Goal: Information Seeking & Learning: Find specific fact

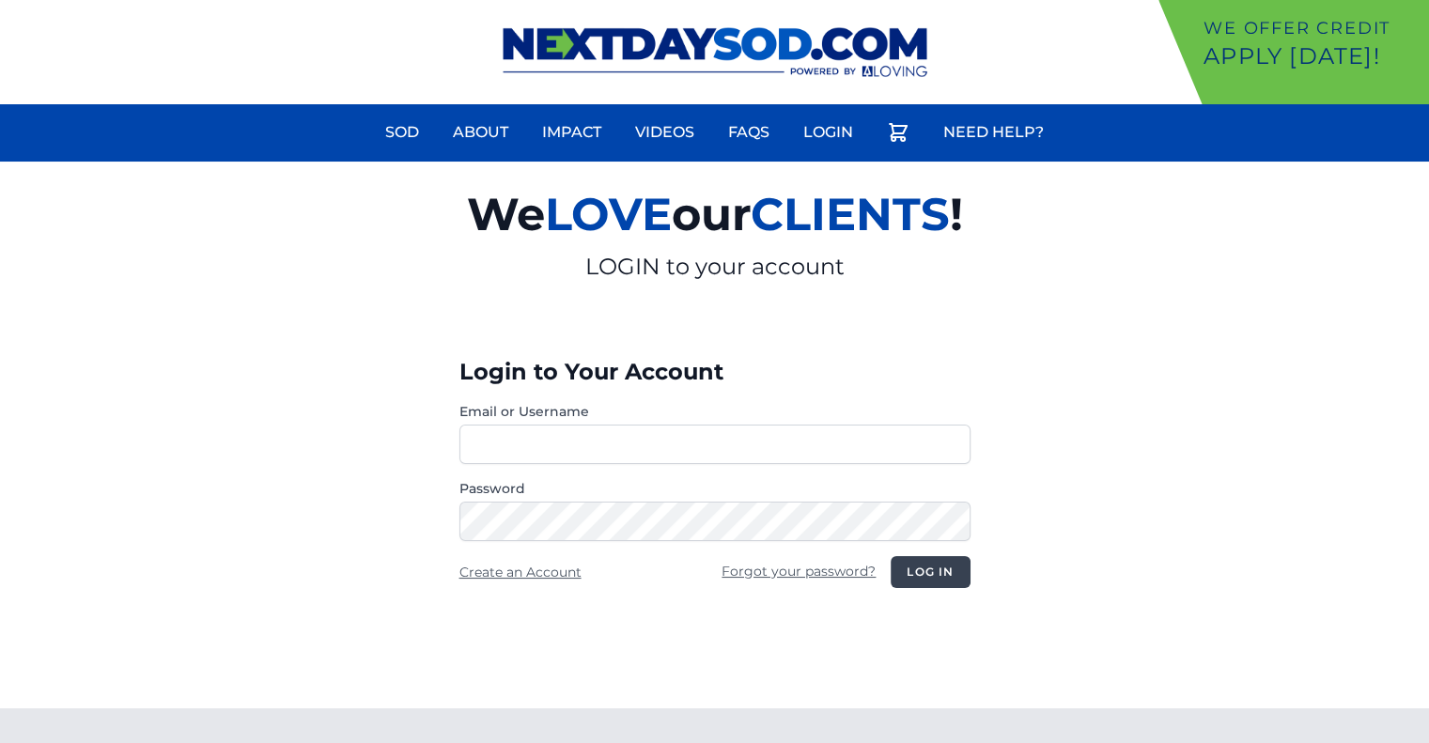
type input "********"
click at [933, 565] on button "Log in" at bounding box center [929, 572] width 79 height 32
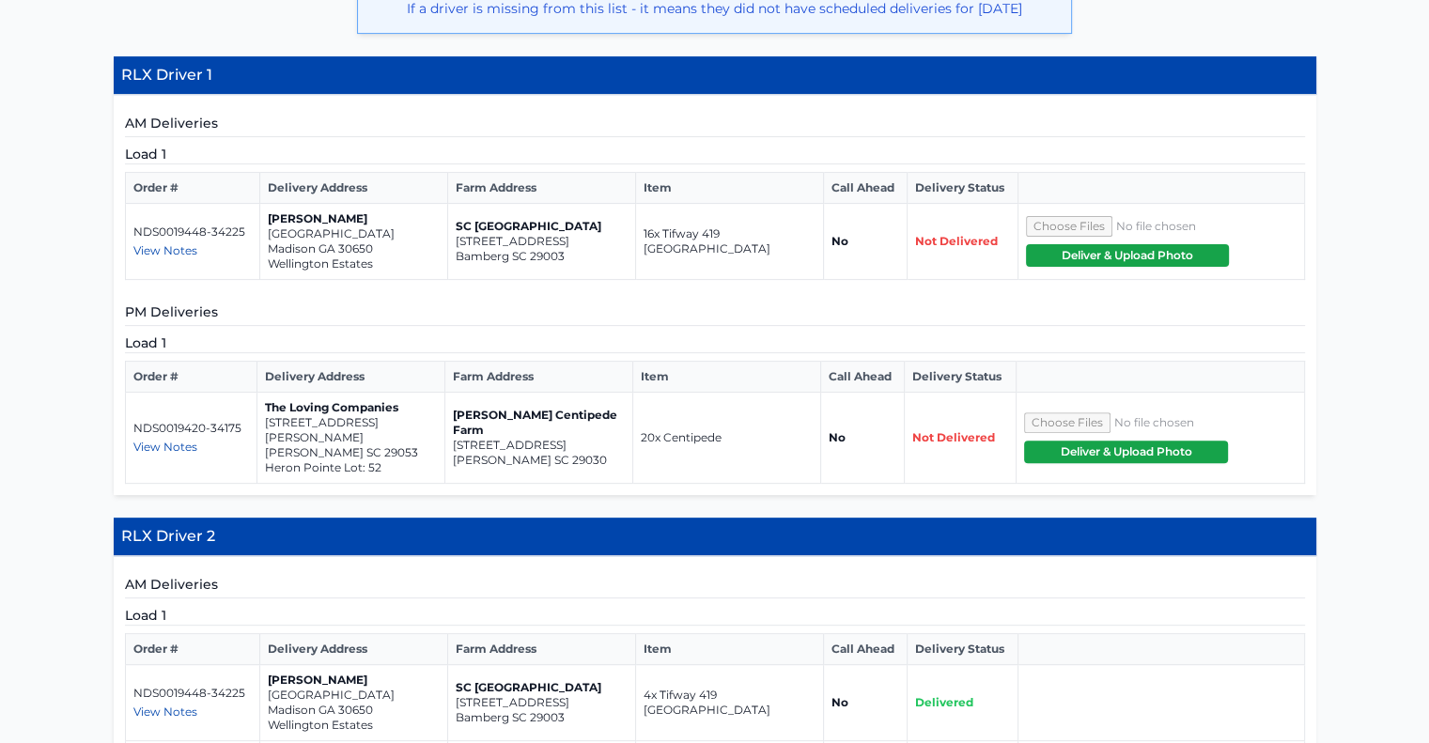
scroll to position [541, 0]
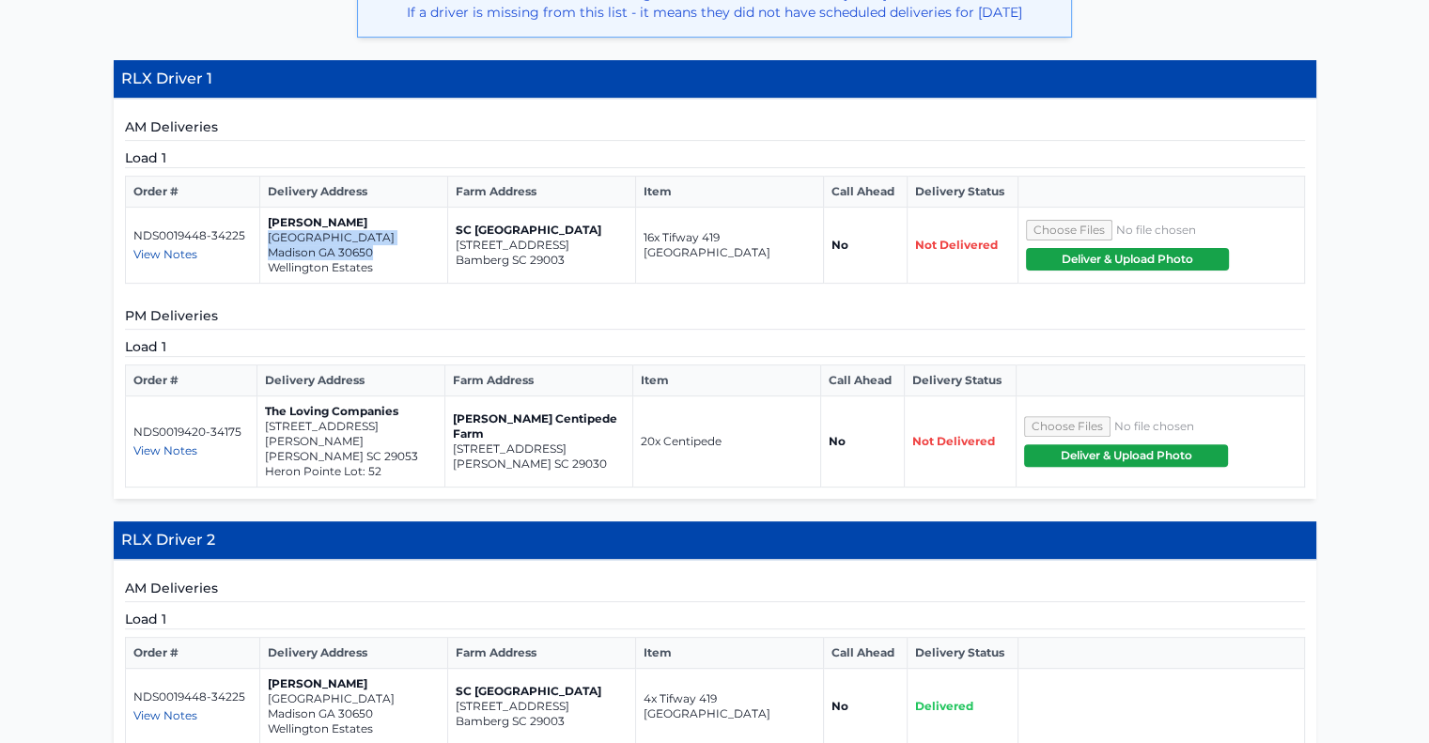
drag, startPoint x: 379, startPoint y: 251, endPoint x: 269, endPoint y: 241, distance: 111.2
click at [269, 241] on td "[PERSON_NAME][GEOGRAPHIC_DATA]" at bounding box center [353, 246] width 188 height 76
copy td "[GEOGRAPHIC_DATA]"
drag, startPoint x: 565, startPoint y: 429, endPoint x: 454, endPoint y: 419, distance: 111.3
click at [454, 419] on td "[PERSON_NAME] Centipede Farm [STREET_ADDRESS][PERSON_NAME]" at bounding box center [538, 441] width 188 height 91
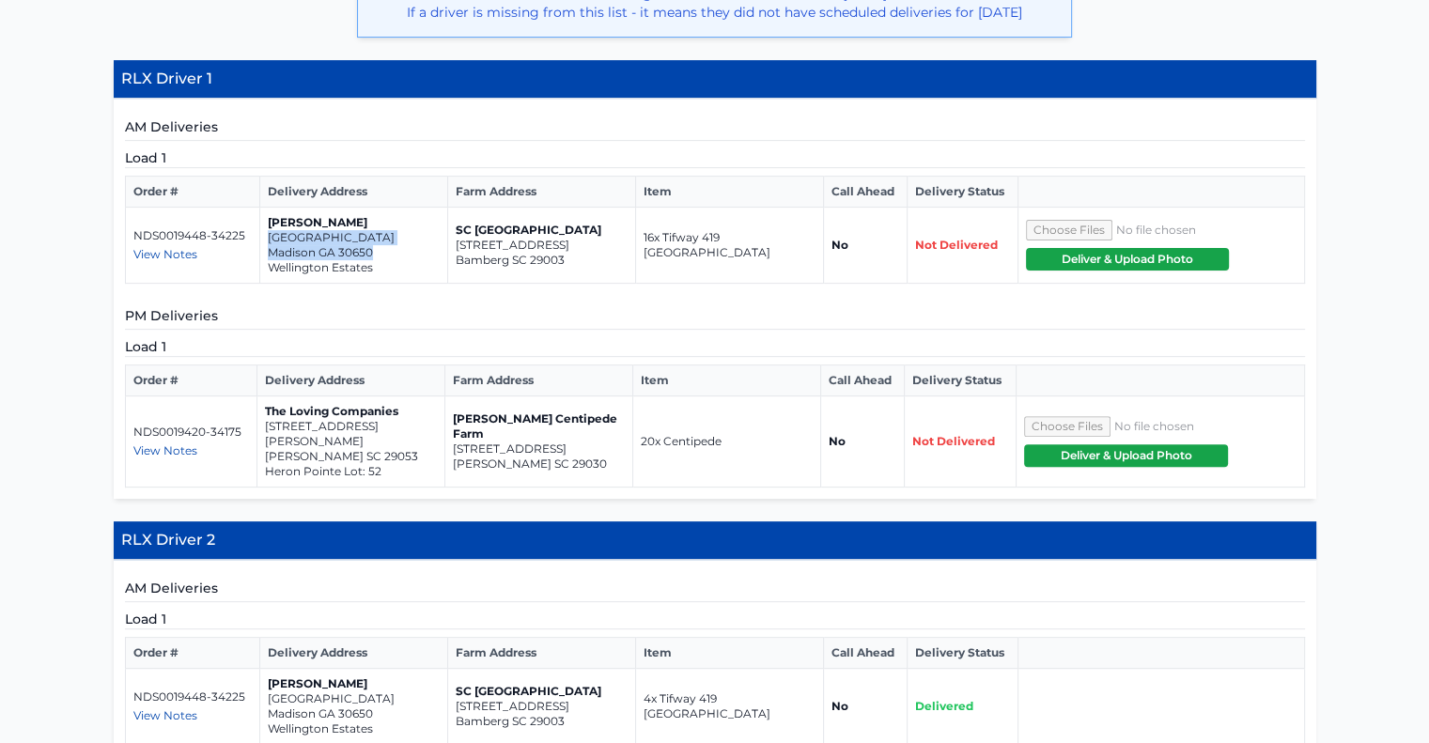
copy td "[PERSON_NAME] Centipede Farm [STREET_ADDRESS]"
click at [586, 456] on p "[PERSON_NAME] SC 29030" at bounding box center [539, 463] width 172 height 15
drag, startPoint x: 570, startPoint y: 446, endPoint x: 451, endPoint y: 435, distance: 119.8
click at [451, 435] on td "[PERSON_NAME] Centipede Farm [STREET_ADDRESS][PERSON_NAME]" at bounding box center [538, 441] width 188 height 91
copy td "[STREET_ADDRESS][PERSON_NAME]"
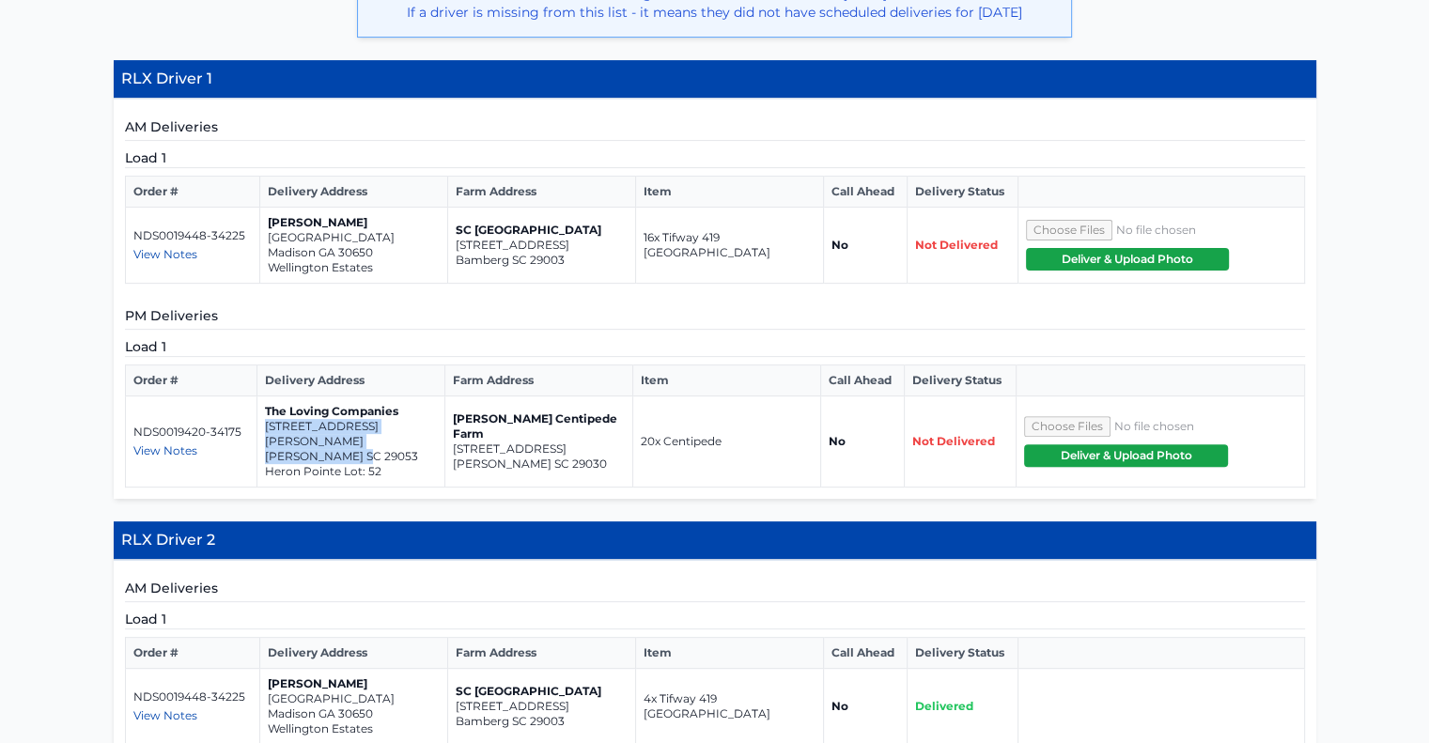
drag, startPoint x: 361, startPoint y: 436, endPoint x: 265, endPoint y: 427, distance: 96.2
click at [265, 427] on td "The Loving Companies [STREET_ADDRESS][PERSON_NAME][PERSON_NAME]" at bounding box center [350, 441] width 188 height 91
copy td "[STREET_ADDRESS][PERSON_NAME][PERSON_NAME]"
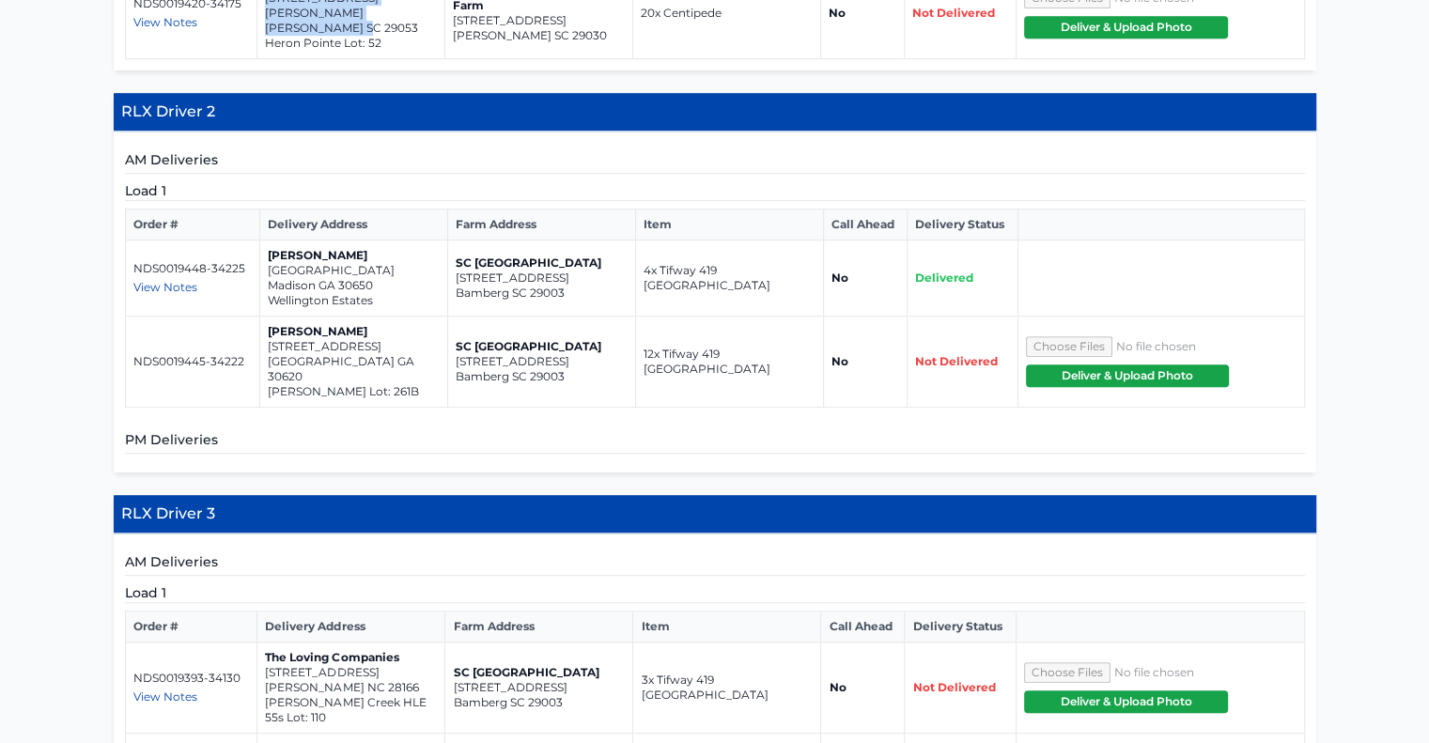
scroll to position [1003, 0]
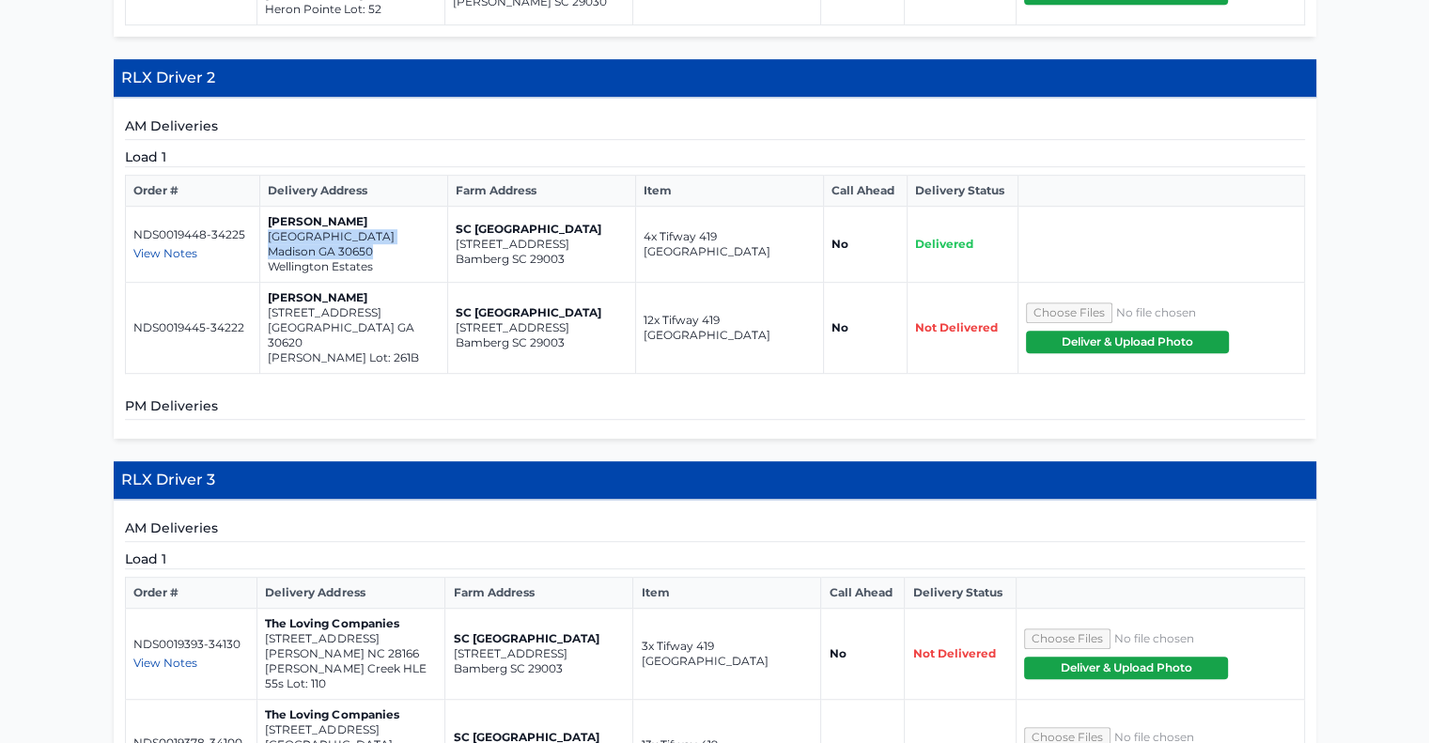
drag, startPoint x: 376, startPoint y: 231, endPoint x: 263, endPoint y: 217, distance: 113.6
click at [263, 217] on td "[PERSON_NAME][GEOGRAPHIC_DATA]" at bounding box center [353, 245] width 188 height 76
click at [273, 229] on p "[GEOGRAPHIC_DATA]" at bounding box center [354, 236] width 172 height 15
drag, startPoint x: 374, startPoint y: 234, endPoint x: 271, endPoint y: 219, distance: 104.4
click at [271, 219] on td "[PERSON_NAME][GEOGRAPHIC_DATA]" at bounding box center [353, 245] width 188 height 76
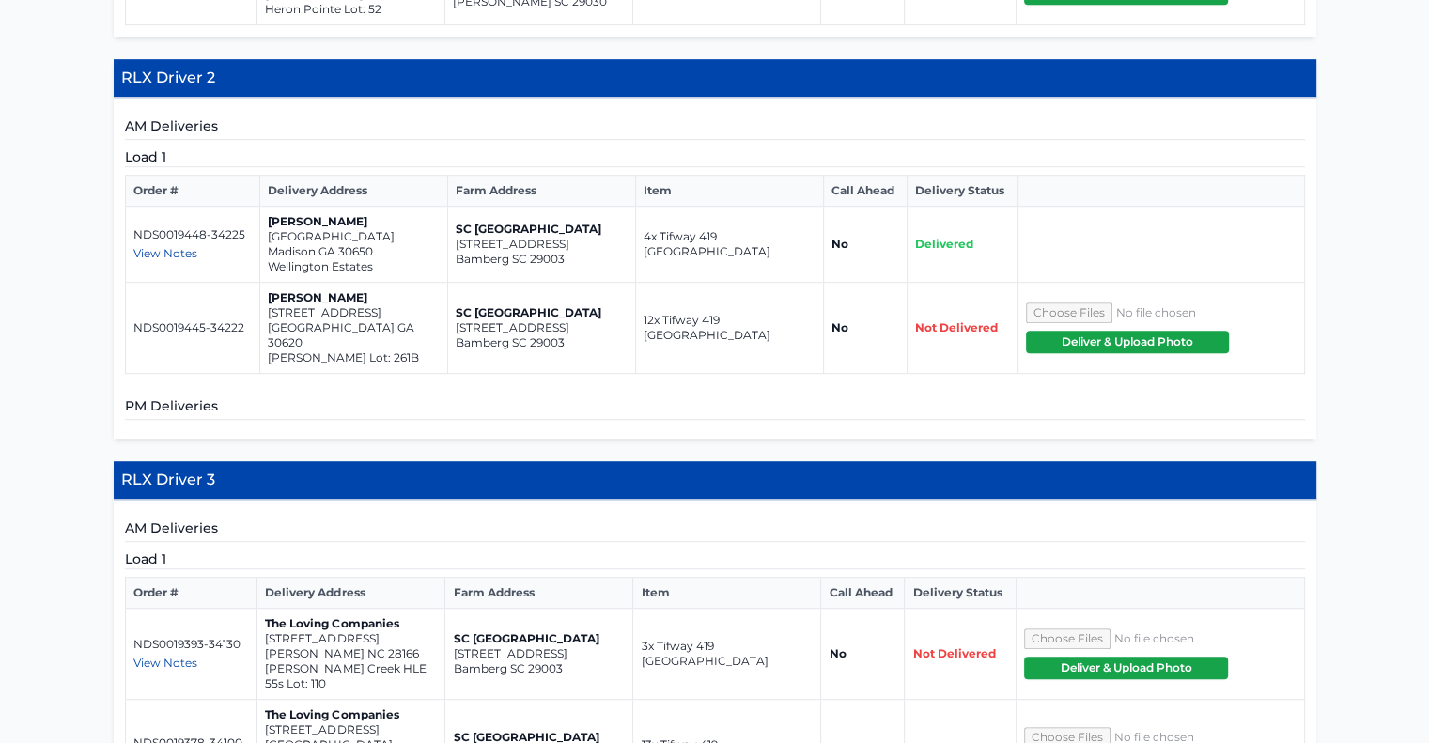
drag, startPoint x: 271, startPoint y: 219, endPoint x: 255, endPoint y: 240, distance: 26.9
click at [255, 240] on td "NDS0019448-34225 View Notes please use this pin for delivery of sod<br /> <br /…" at bounding box center [192, 245] width 134 height 76
drag, startPoint x: 377, startPoint y: 231, endPoint x: 265, endPoint y: 218, distance: 112.5
click at [265, 218] on td "[PERSON_NAME][GEOGRAPHIC_DATA]" at bounding box center [353, 245] width 188 height 76
copy td "[GEOGRAPHIC_DATA]"
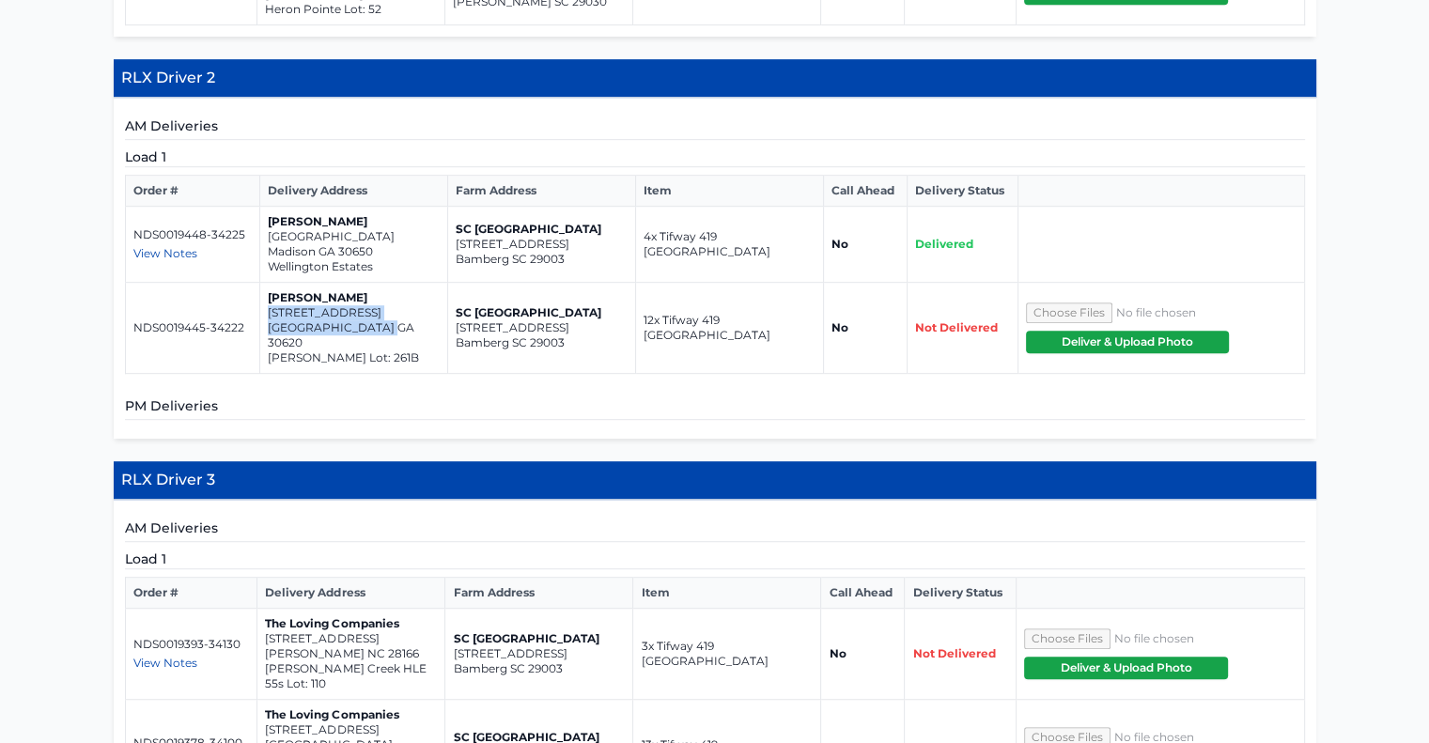
drag, startPoint x: 385, startPoint y: 311, endPoint x: 269, endPoint y: 298, distance: 117.2
click at [269, 298] on td "[PERSON_NAME] [STREET_ADDRESS] [PERSON_NAME] Lot: 261B" at bounding box center [353, 328] width 188 height 91
copy td "[STREET_ADDRESS]"
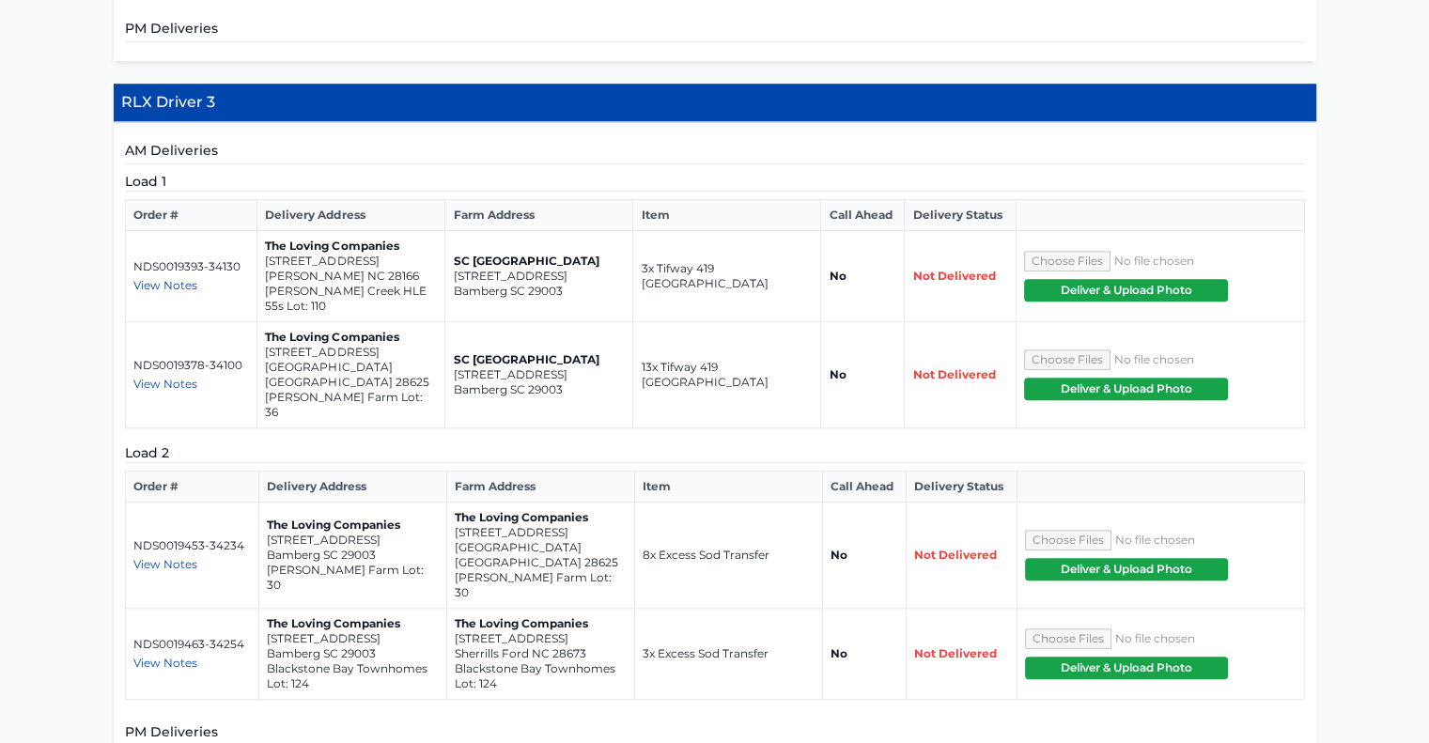
scroll to position [1377, 0]
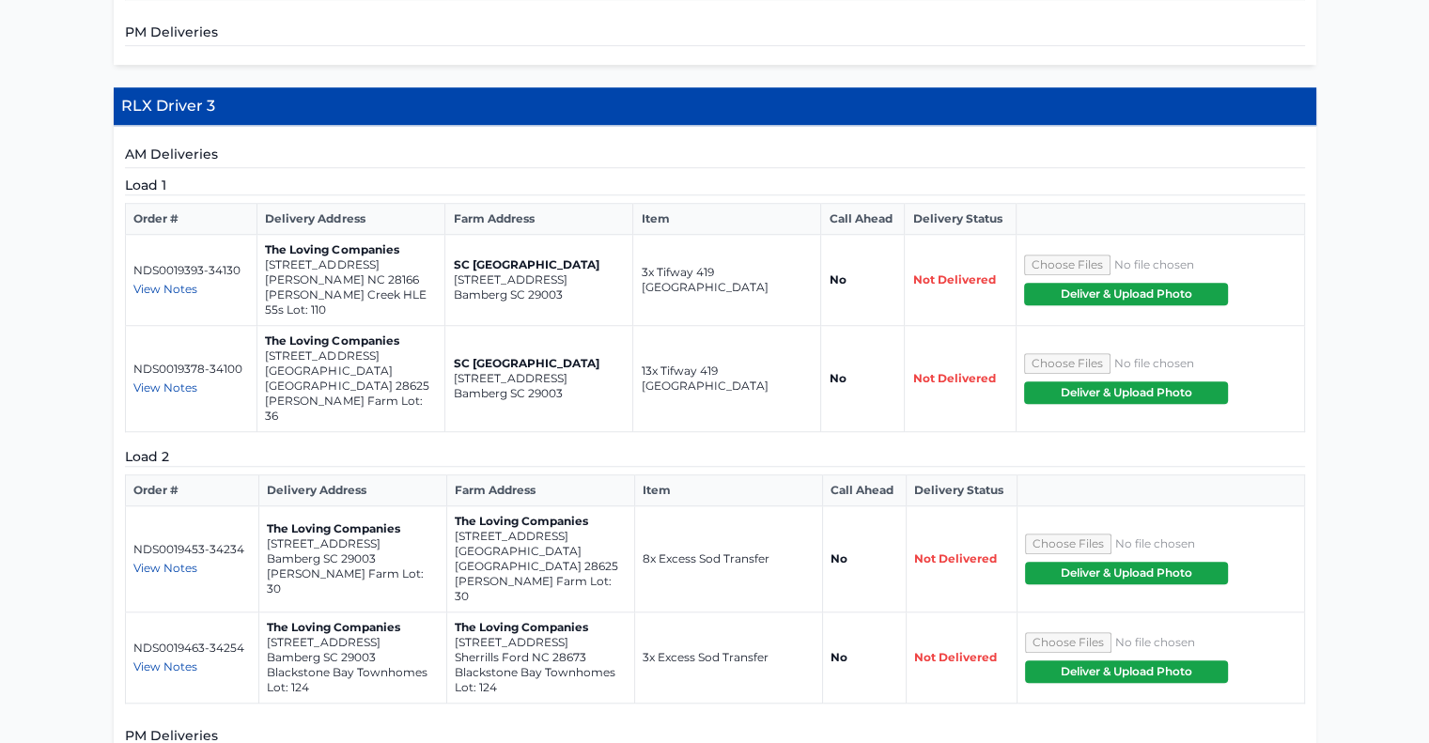
click at [187, 380] on span "View Notes" at bounding box center [165, 387] width 64 height 14
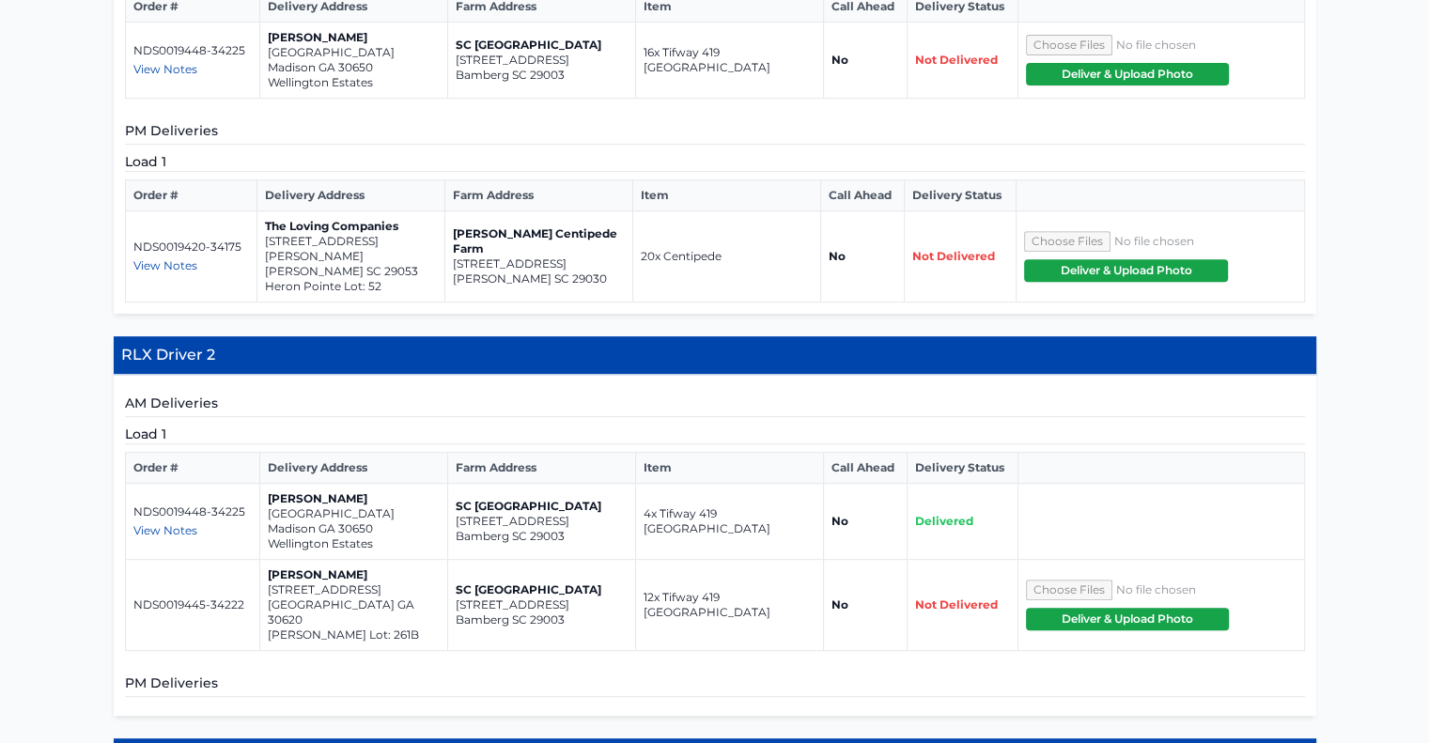
scroll to position [744, 0]
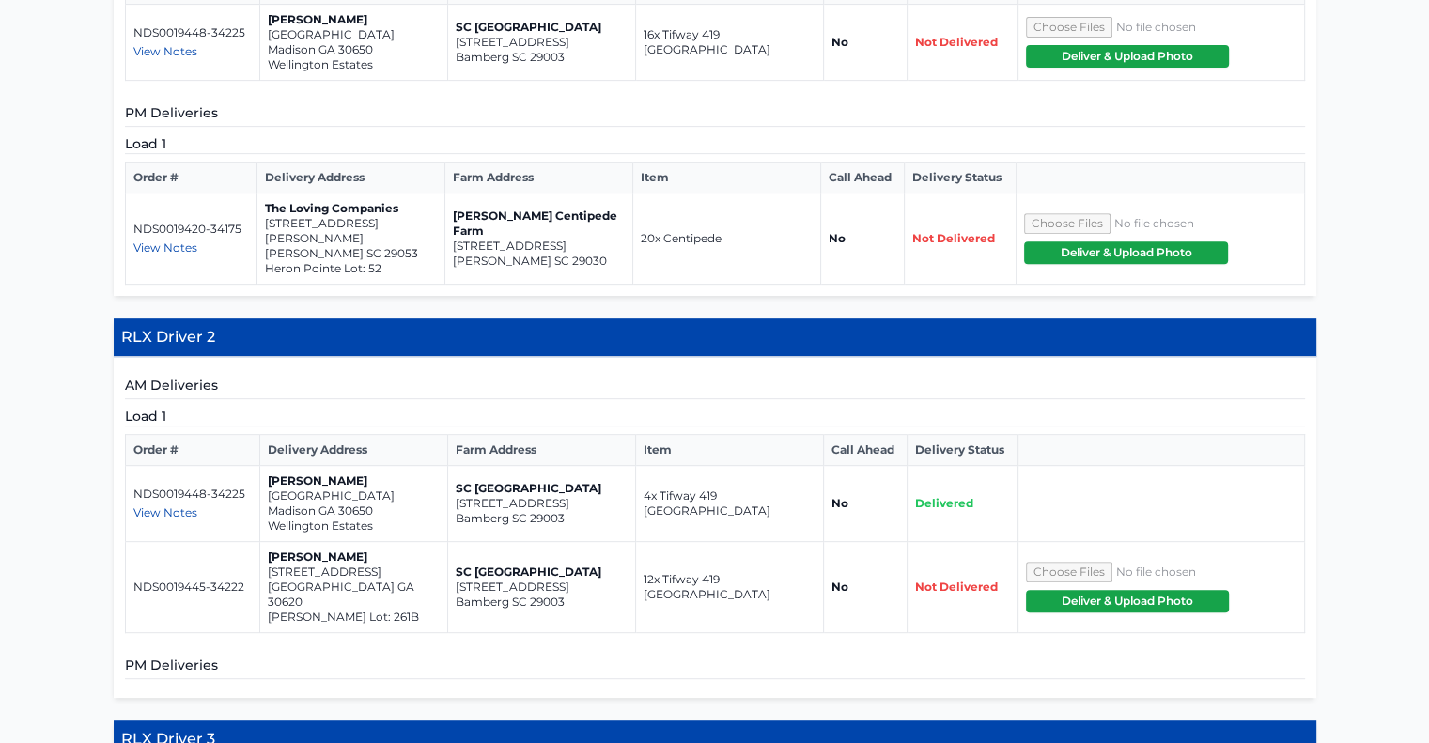
click at [188, 240] on span "View Notes" at bounding box center [165, 247] width 64 height 14
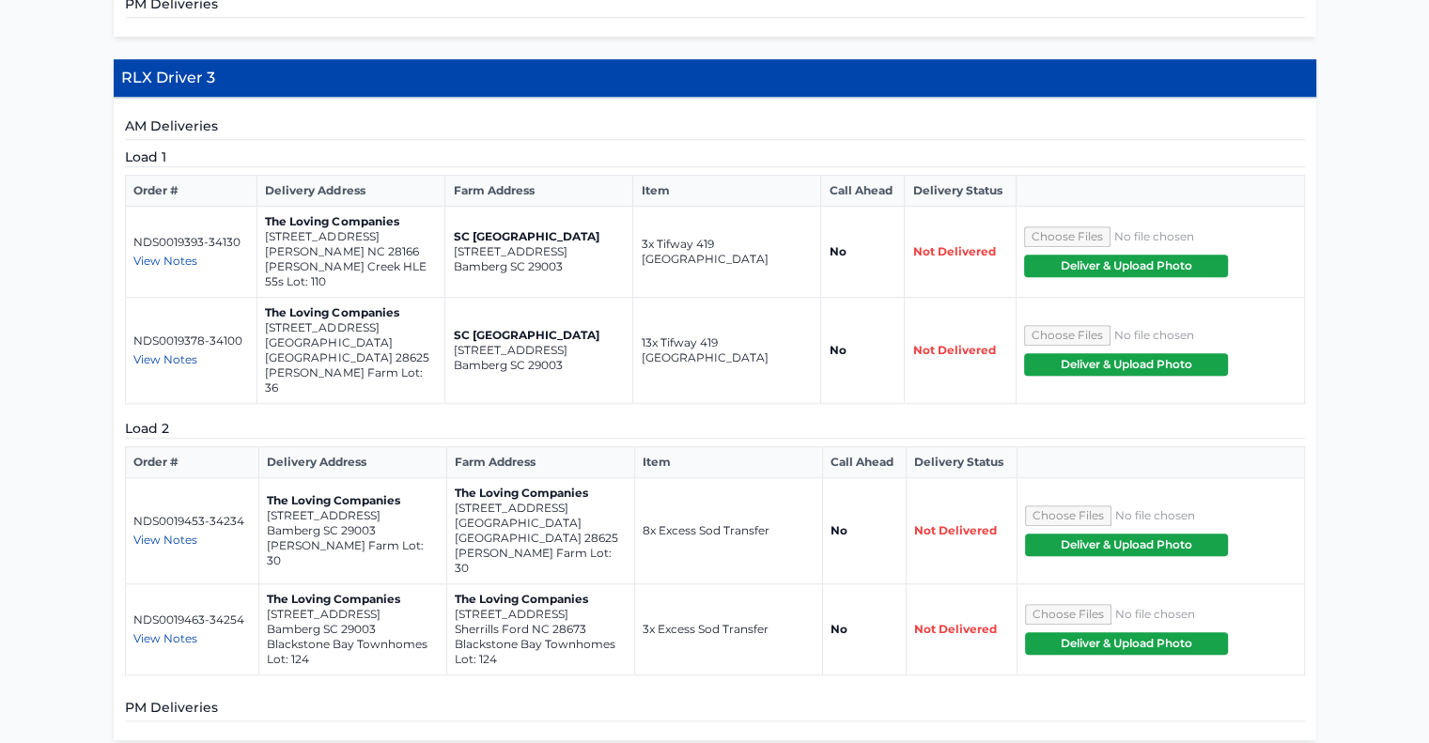
scroll to position [1401, 0]
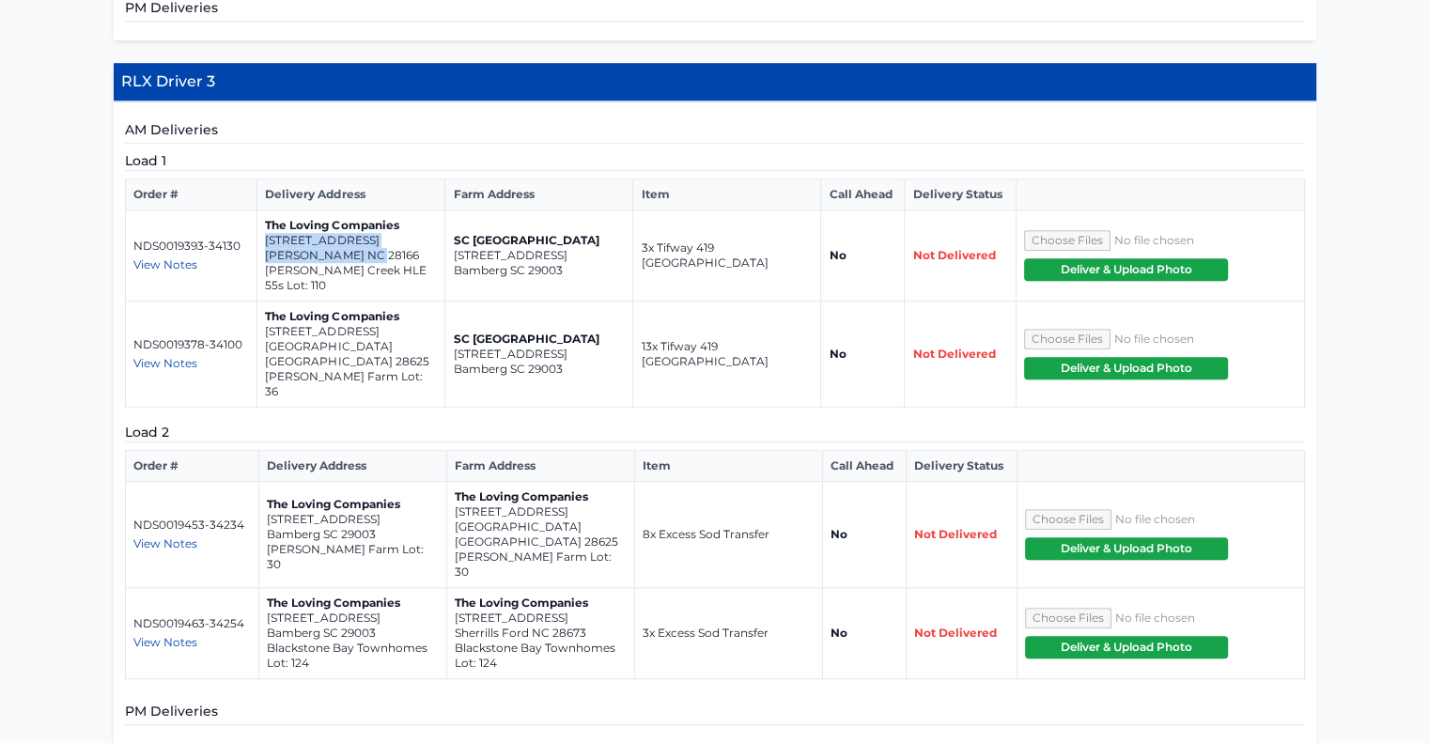
drag, startPoint x: 378, startPoint y: 218, endPoint x: 267, endPoint y: 207, distance: 111.4
click at [267, 210] on td "The Loving Companies [STREET_ADDRESS][PERSON_NAME][PERSON_NAME] Lot: 110" at bounding box center [351, 255] width 188 height 91
click at [258, 231] on td "The Loving Companies [STREET_ADDRESS][PERSON_NAME][PERSON_NAME] Lot: 110" at bounding box center [351, 255] width 188 height 91
drag, startPoint x: 382, startPoint y: 217, endPoint x: 262, endPoint y: 212, distance: 120.3
click at [262, 212] on td "The Loving Companies [STREET_ADDRESS][PERSON_NAME][PERSON_NAME] Lot: 110" at bounding box center [351, 255] width 188 height 91
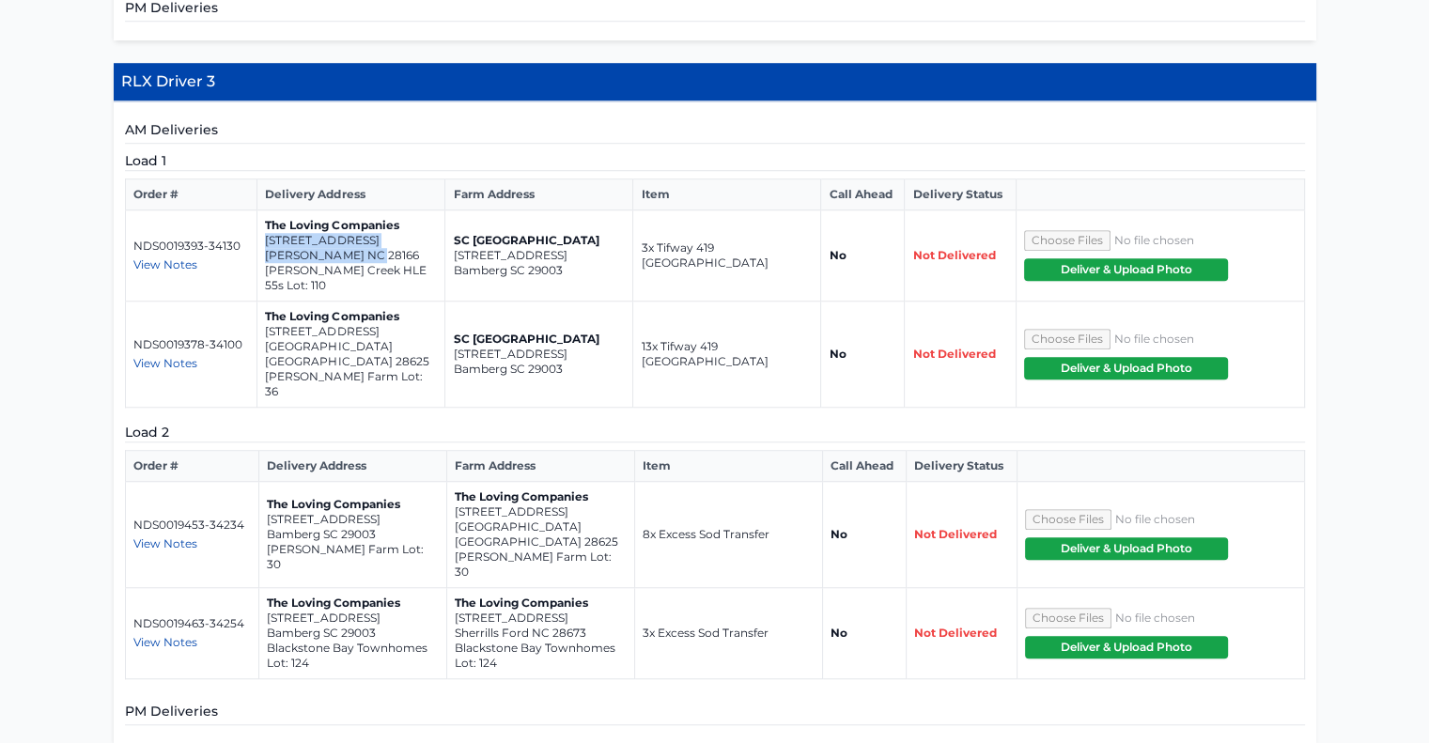
copy td "[STREET_ADDRESS][PERSON_NAME]"
drag, startPoint x: 380, startPoint y: 293, endPoint x: 262, endPoint y: 282, distance: 118.9
click at [262, 302] on td "The Loving Companies [STREET_ADDRESS][PERSON_NAME]" at bounding box center [351, 355] width 188 height 106
copy td "[STREET_ADDRESS]"
click at [176, 536] on span "View Notes" at bounding box center [165, 543] width 64 height 14
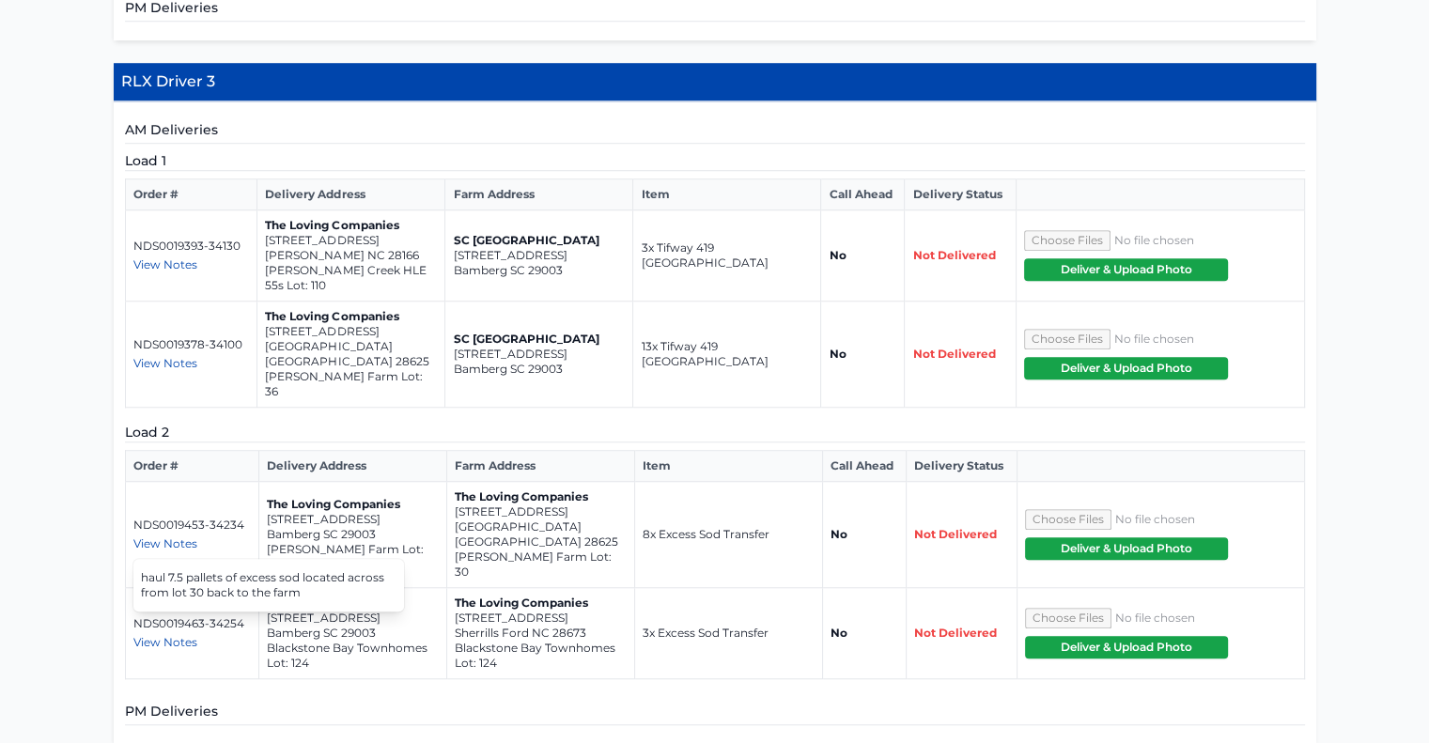
click at [104, 477] on div "**********" at bounding box center [714, 520] width 1429 height 3159
click at [162, 635] on span "View Notes" at bounding box center [165, 642] width 64 height 14
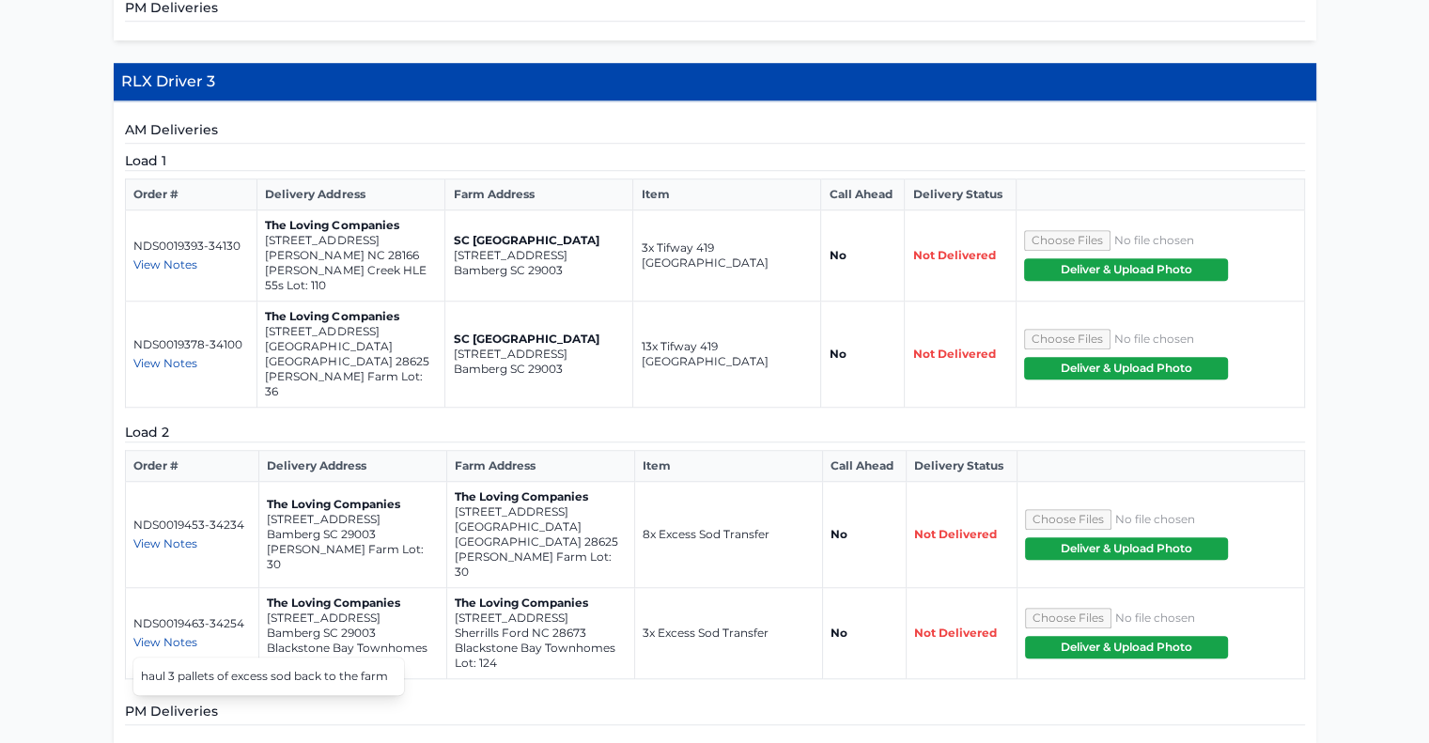
click at [162, 536] on span "View Notes" at bounding box center [165, 543] width 64 height 14
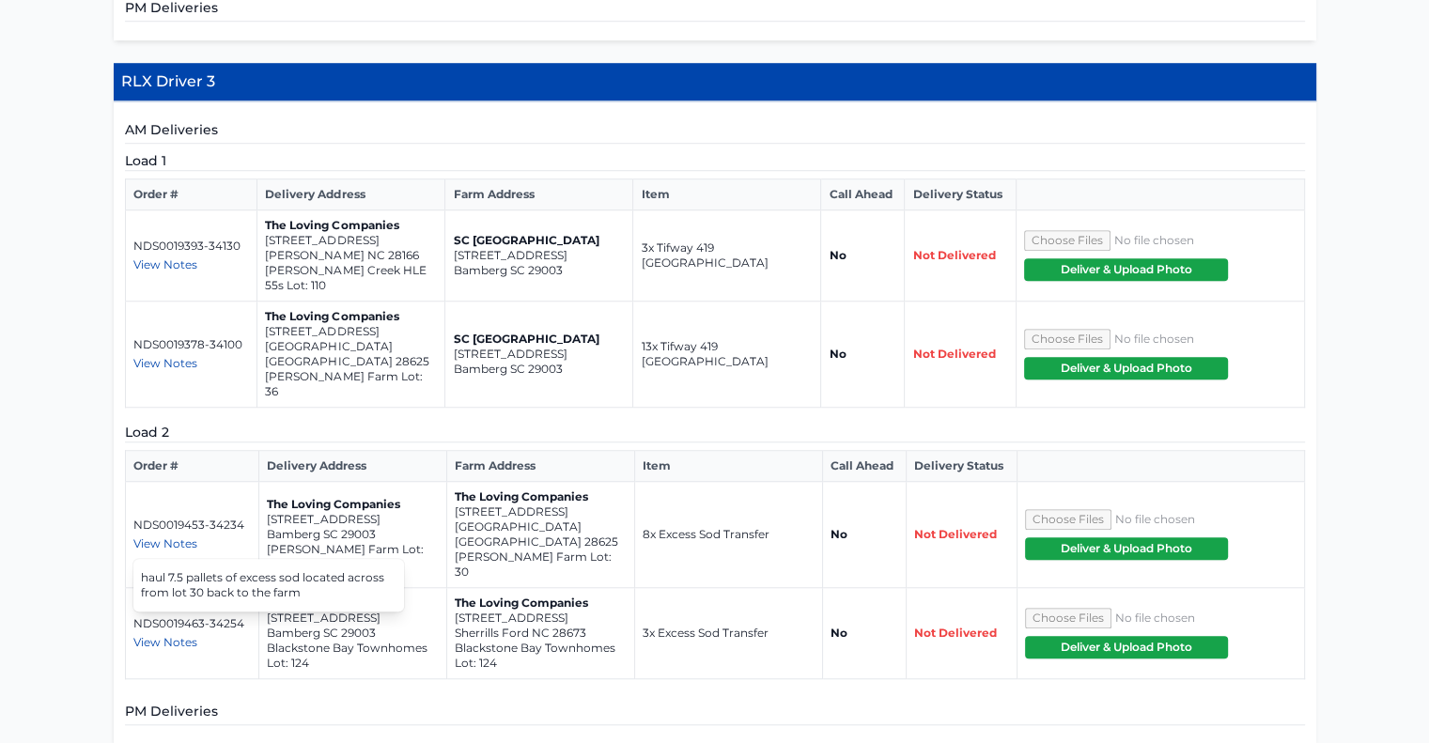
click at [166, 635] on span "View Notes" at bounding box center [165, 642] width 64 height 14
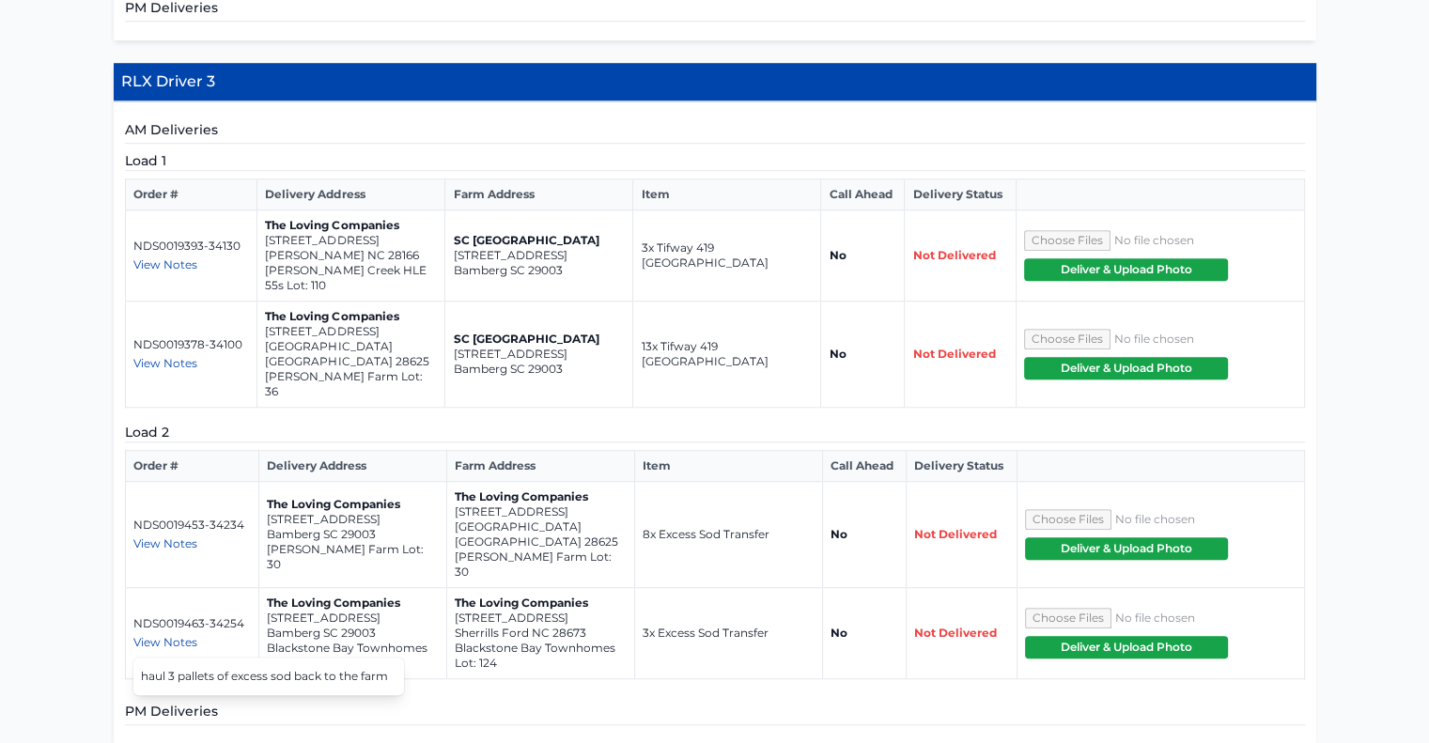
click at [98, 505] on div "**********" at bounding box center [714, 520] width 1429 height 3159
drag, startPoint x: 381, startPoint y: 294, endPoint x: 261, endPoint y: 281, distance: 120.9
click at [261, 302] on td "The Loving Companies [STREET_ADDRESS][PERSON_NAME]" at bounding box center [351, 355] width 188 height 106
copy td "[STREET_ADDRESS]"
drag, startPoint x: 575, startPoint y: 443, endPoint x: 451, endPoint y: 436, distance: 124.2
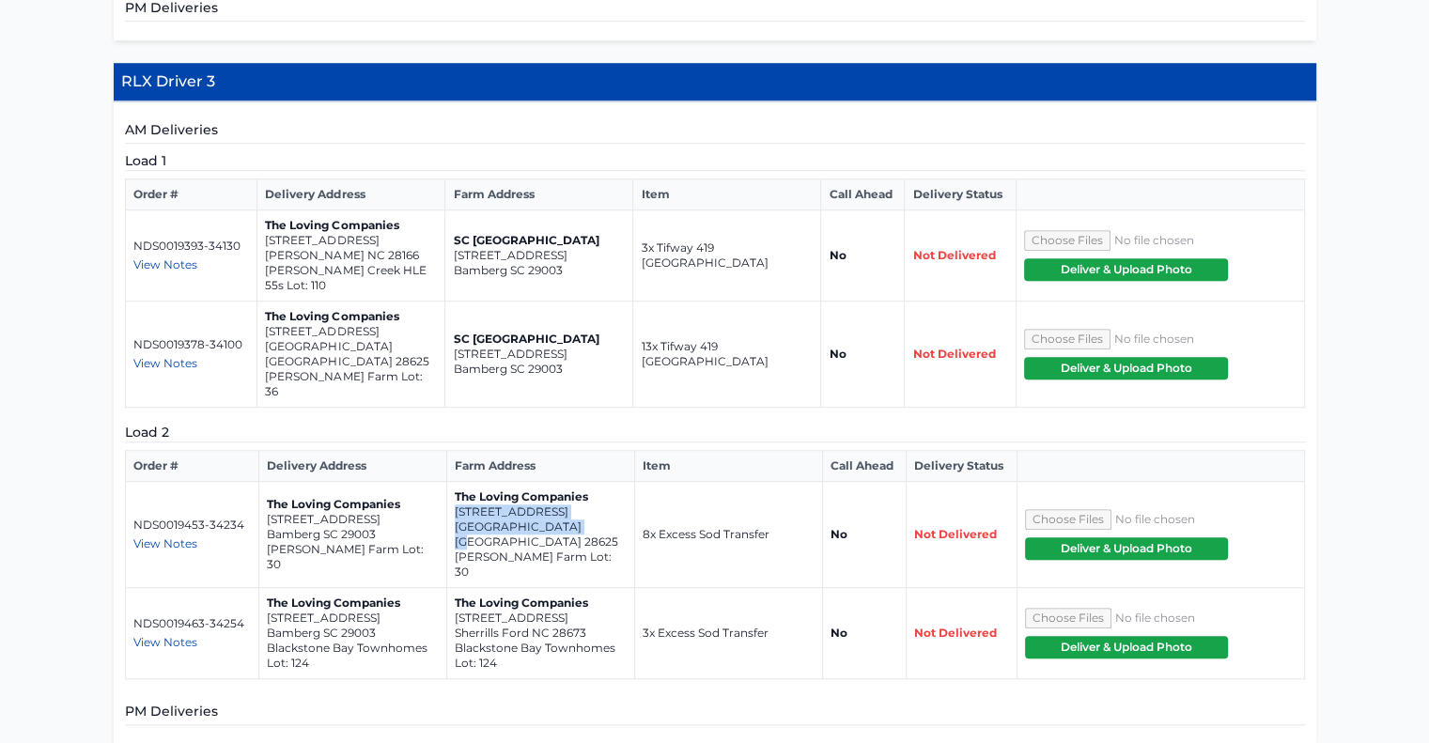
click at [451, 482] on td "The Loving Companies [STREET_ADDRESS] [PERSON_NAME][GEOGRAPHIC_DATA] Lot: 30" at bounding box center [541, 535] width 188 height 106
copy td "[STREET_ADDRESS]"
drag, startPoint x: 594, startPoint y: 522, endPoint x: 453, endPoint y: 507, distance: 141.7
click at [453, 588] on td "The Loving Companies [STREET_ADDRESS] [GEOGRAPHIC_DATA] Lot: 124" at bounding box center [541, 633] width 188 height 91
drag, startPoint x: 464, startPoint y: 508, endPoint x: 389, endPoint y: 582, distance: 105.6
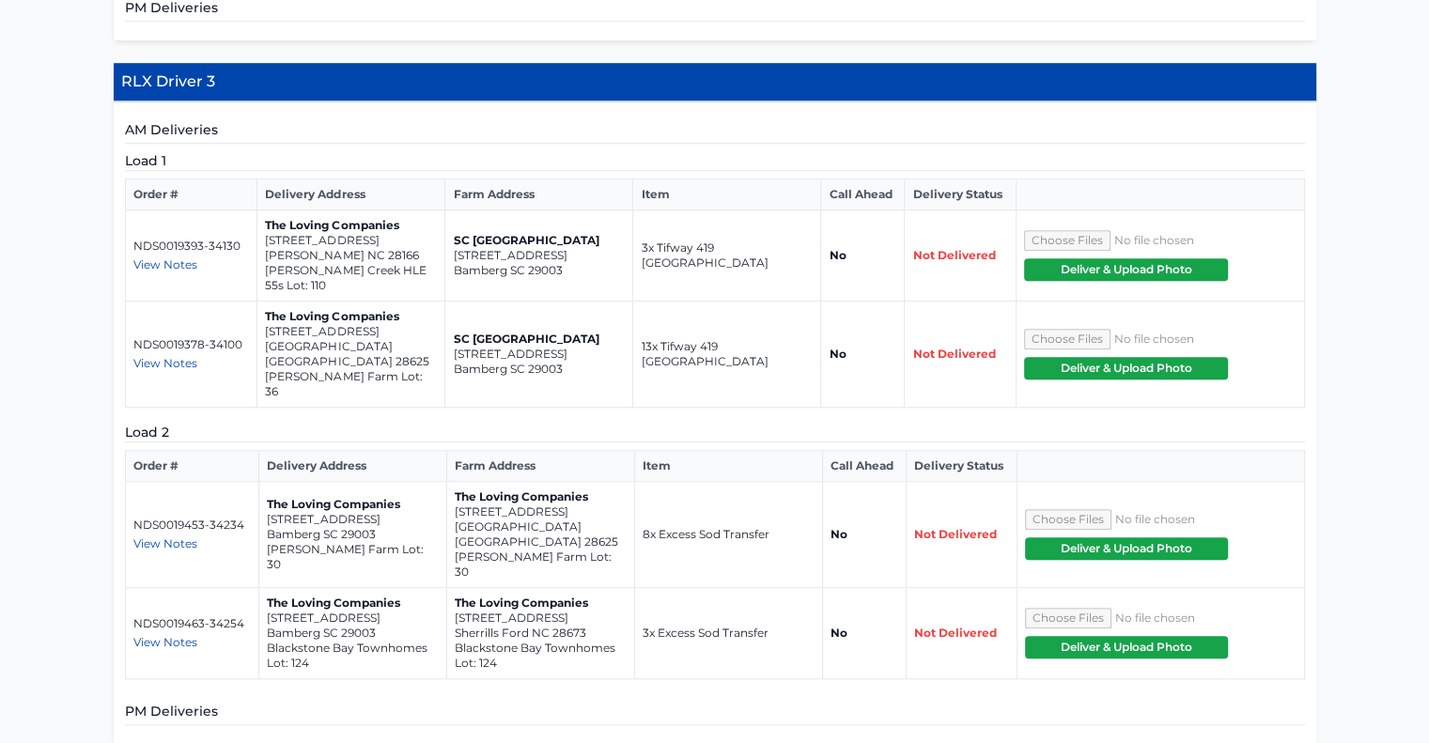
drag, startPoint x: 389, startPoint y: 582, endPoint x: 377, endPoint y: 627, distance: 46.7
click at [377, 627] on div "AM Deliveries Load 1 Order # Delivery Address Farm Address Item Call Ahead Deli…" at bounding box center [715, 422] width 1202 height 642
drag, startPoint x: 592, startPoint y: 518, endPoint x: 453, endPoint y: 510, distance: 139.3
click at [453, 588] on td "The Loving Companies [STREET_ADDRESS] [GEOGRAPHIC_DATA] Lot: 124" at bounding box center [541, 633] width 188 height 91
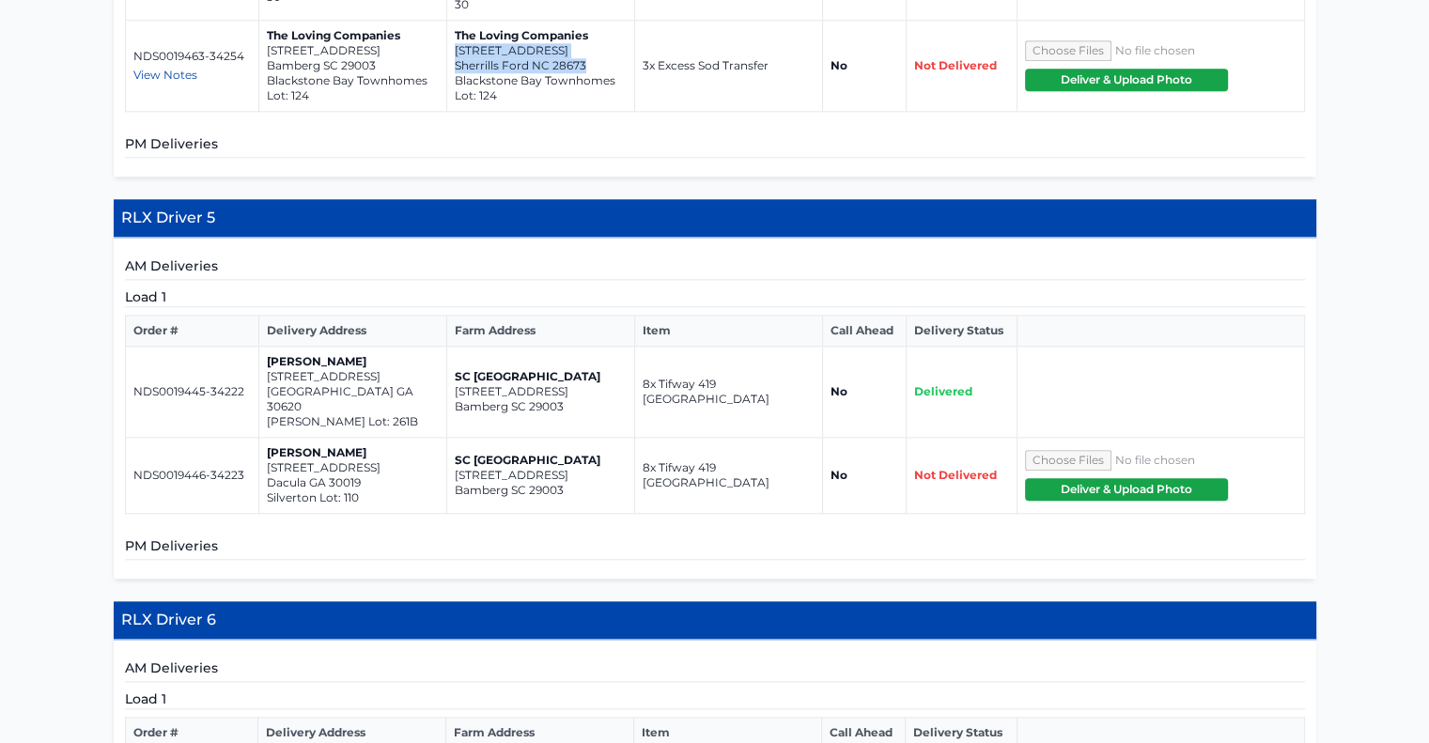
scroll to position [1994, 0]
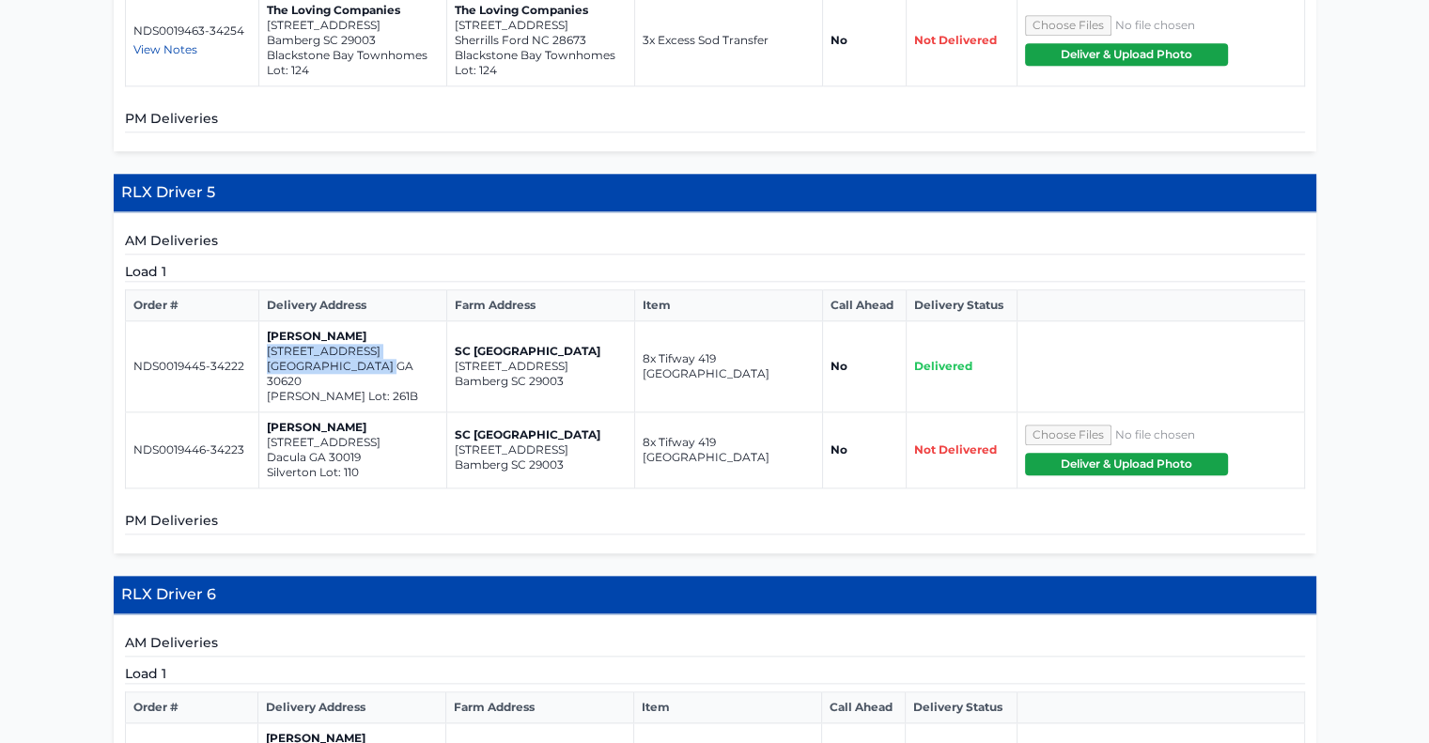
drag, startPoint x: 387, startPoint y: 249, endPoint x: 266, endPoint y: 240, distance: 121.5
click at [266, 321] on td "[PERSON_NAME] [STREET_ADDRESS] [PERSON_NAME] Lot: 261B" at bounding box center [353, 366] width 188 height 91
drag, startPoint x: 364, startPoint y: 327, endPoint x: 268, endPoint y: 315, distance: 97.5
click at [268, 412] on td "[PERSON_NAME] [STREET_ADDRESS]" at bounding box center [353, 450] width 188 height 76
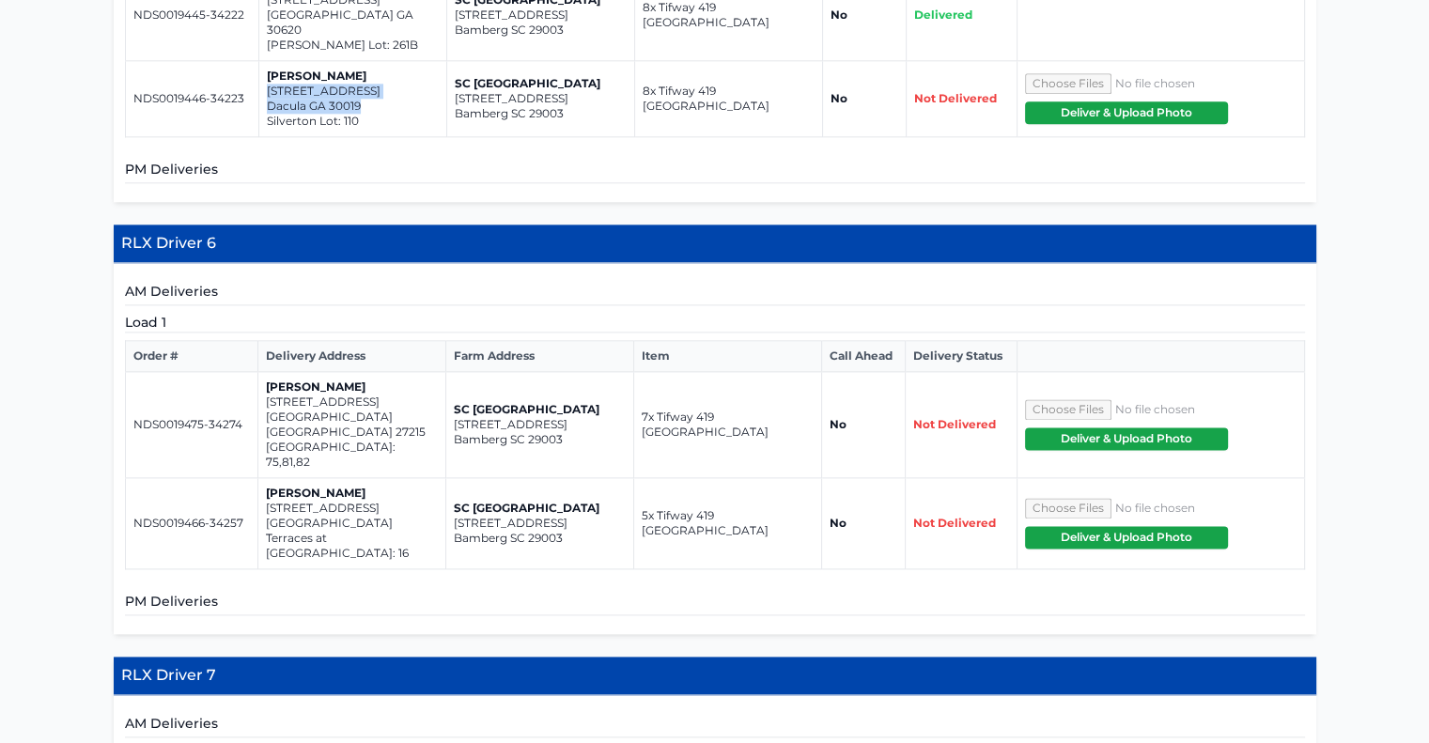
scroll to position [2359, 0]
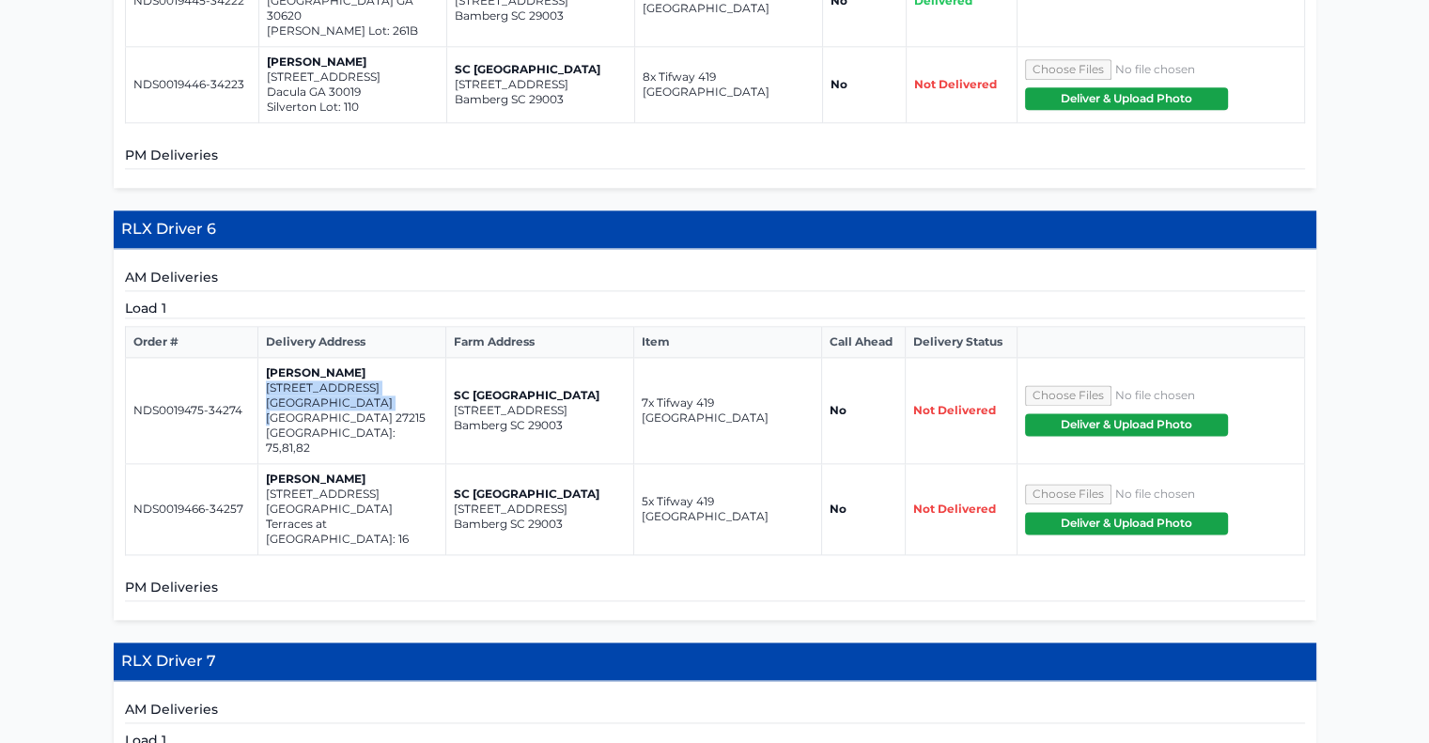
drag, startPoint x: 388, startPoint y: 266, endPoint x: 264, endPoint y: 261, distance: 124.1
click at [264, 358] on td "[PERSON_NAME] [STREET_ADDRESS][GEOGRAPHIC_DATA]: 75,81,82" at bounding box center [352, 411] width 188 height 106
drag, startPoint x: 277, startPoint y: 258, endPoint x: 263, endPoint y: 263, distance: 14.9
drag, startPoint x: 405, startPoint y: 343, endPoint x: 265, endPoint y: 333, distance: 140.3
click at [265, 464] on td "[PERSON_NAME] [STREET_ADDRESS] Terraces at [GEOGRAPHIC_DATA]: 16" at bounding box center [352, 509] width 188 height 91
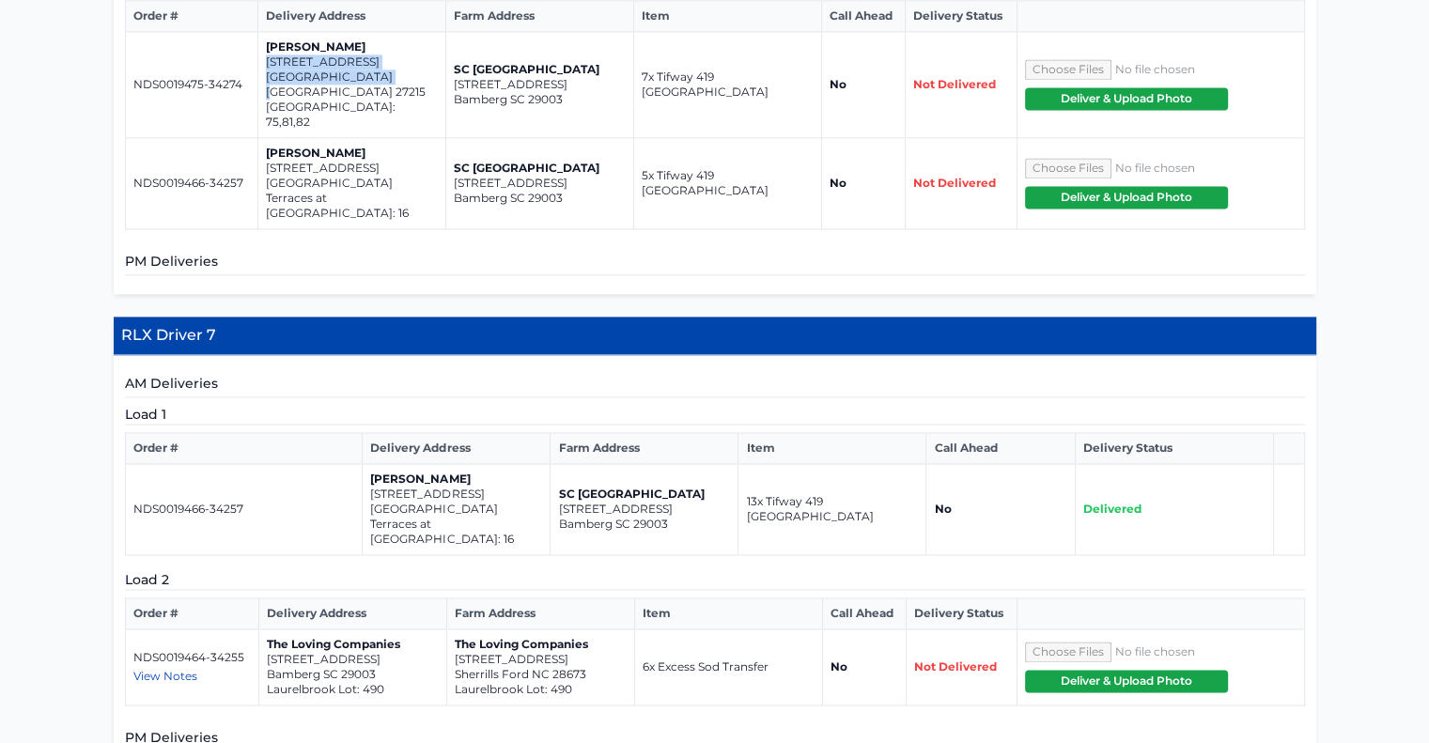
scroll to position [2704, 0]
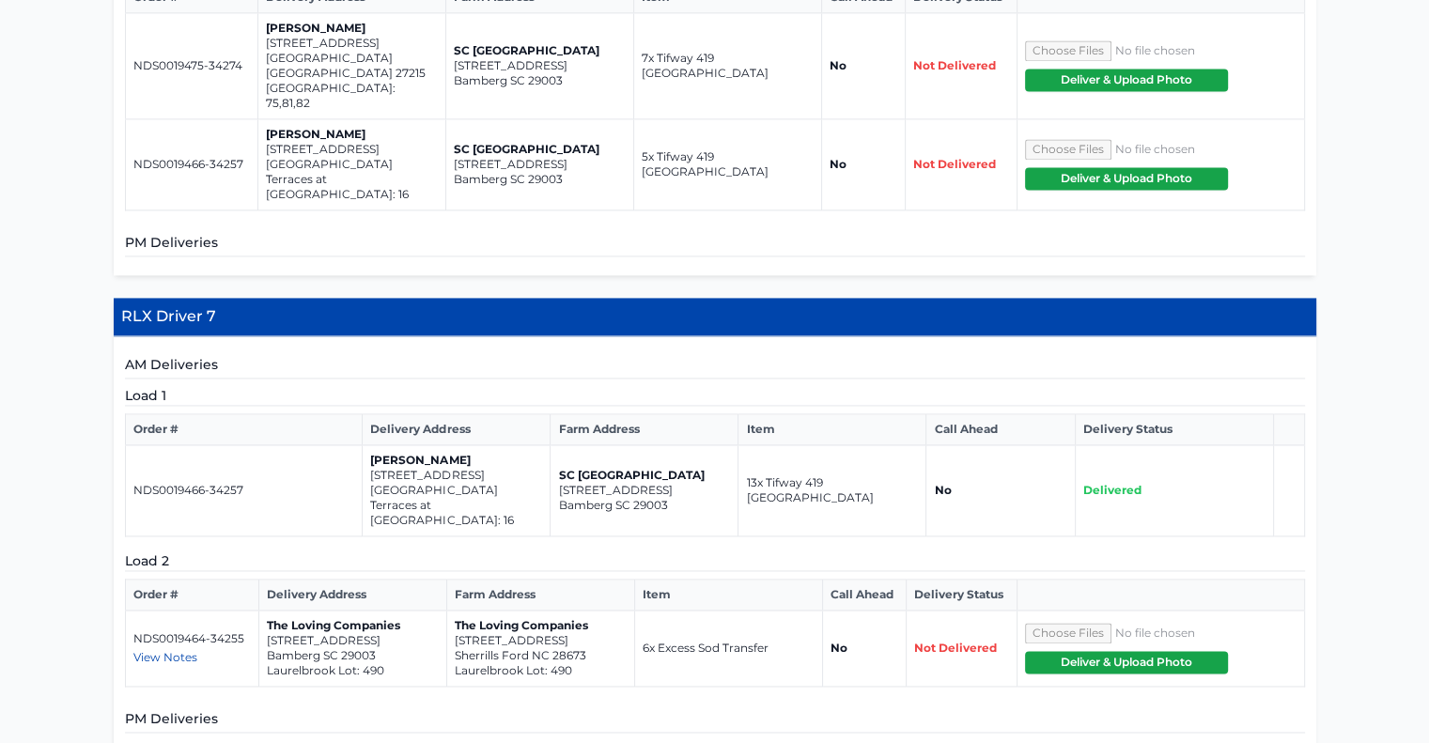
click at [184, 650] on span "View Notes" at bounding box center [165, 657] width 64 height 14
drag, startPoint x: 518, startPoint y: 325, endPoint x: 438, endPoint y: 327, distance: 79.9
drag, startPoint x: 438, startPoint y: 327, endPoint x: 411, endPoint y: 374, distance: 53.8
click at [411, 445] on td "[PERSON_NAME] [STREET_ADDRESS] Terraces at [GEOGRAPHIC_DATA]: 16" at bounding box center [457, 490] width 188 height 91
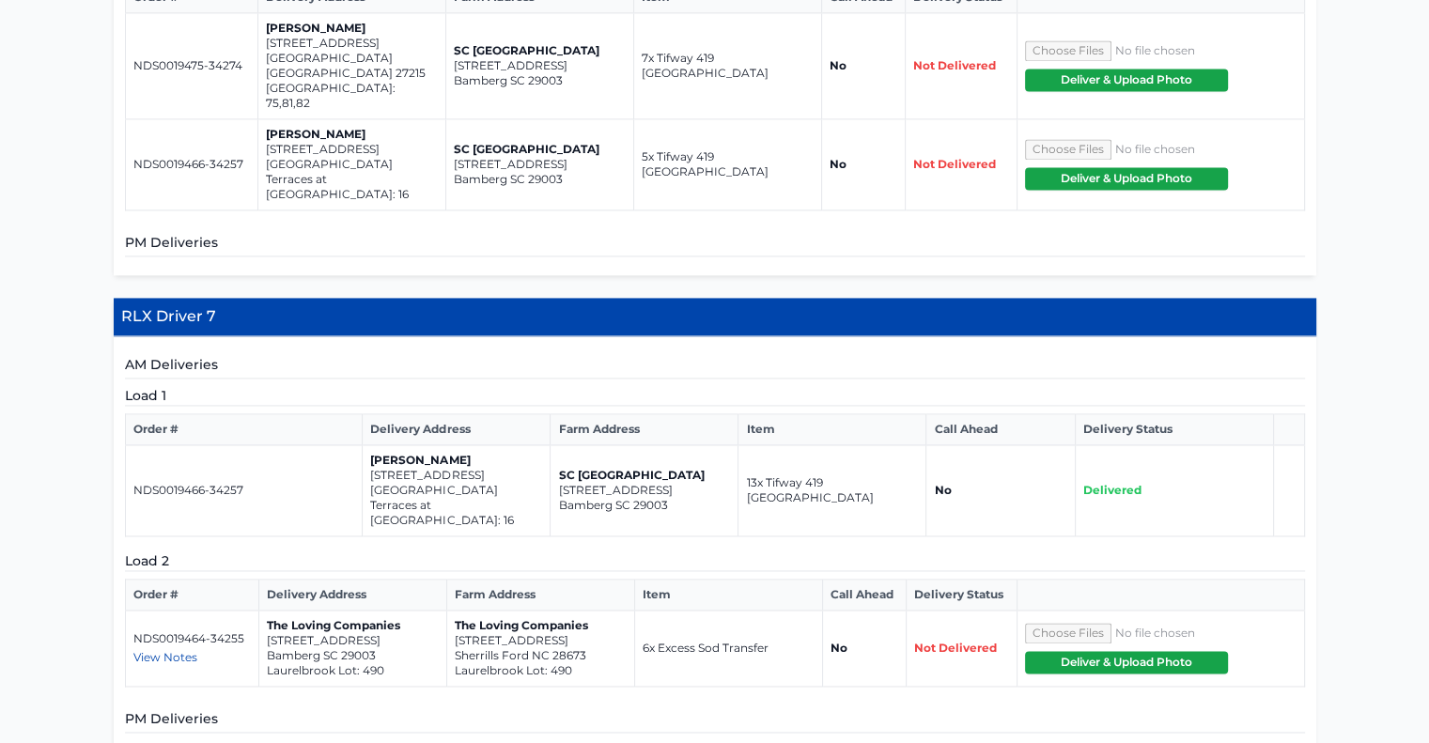
drag, startPoint x: 510, startPoint y: 330, endPoint x: 372, endPoint y: 320, distance: 138.4
click at [372, 483] on p "[GEOGRAPHIC_DATA]" at bounding box center [456, 490] width 172 height 15
drag, startPoint x: 589, startPoint y: 495, endPoint x: 452, endPoint y: 485, distance: 137.5
click at [452, 611] on td "The Loving Companies [STREET_ADDRESS]" at bounding box center [541, 649] width 188 height 76
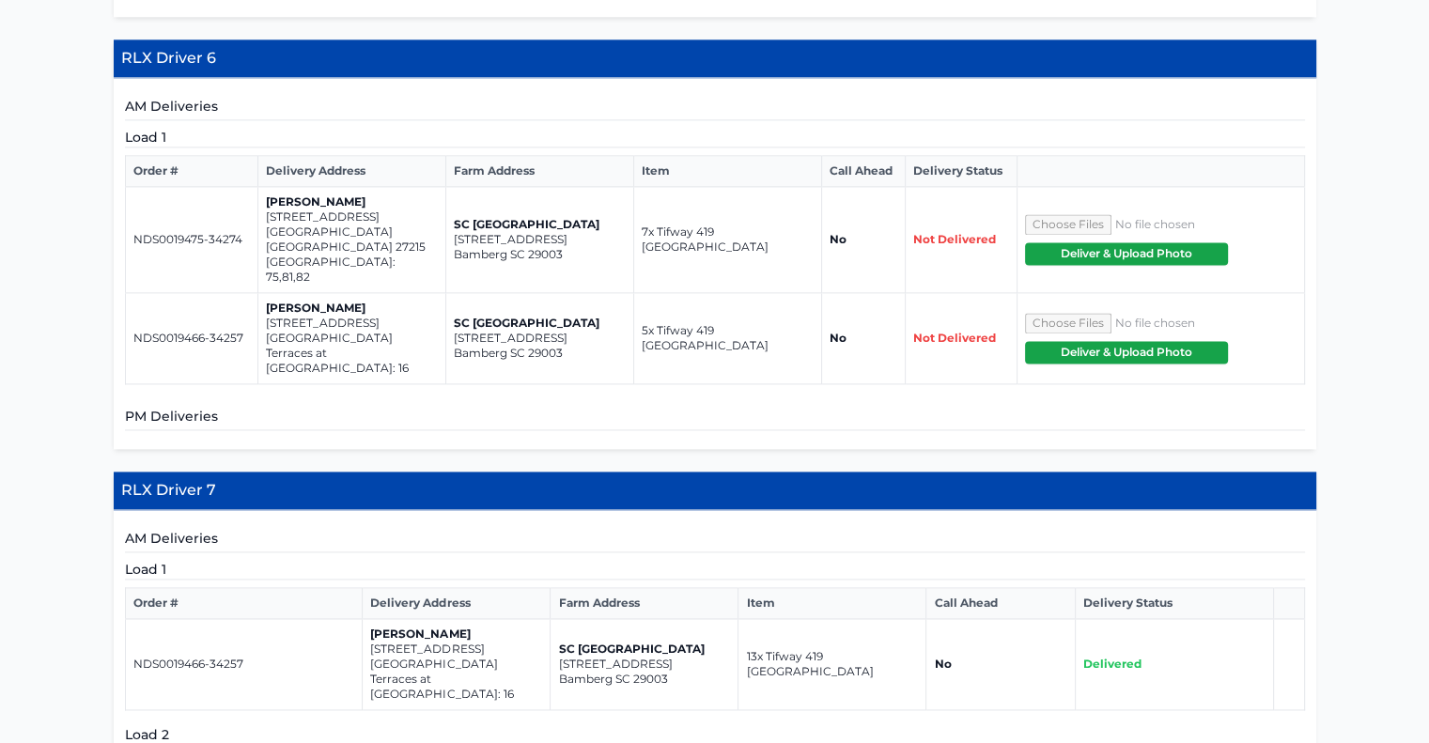
scroll to position [2538, 0]
